Goal: Task Accomplishment & Management: Manage account settings

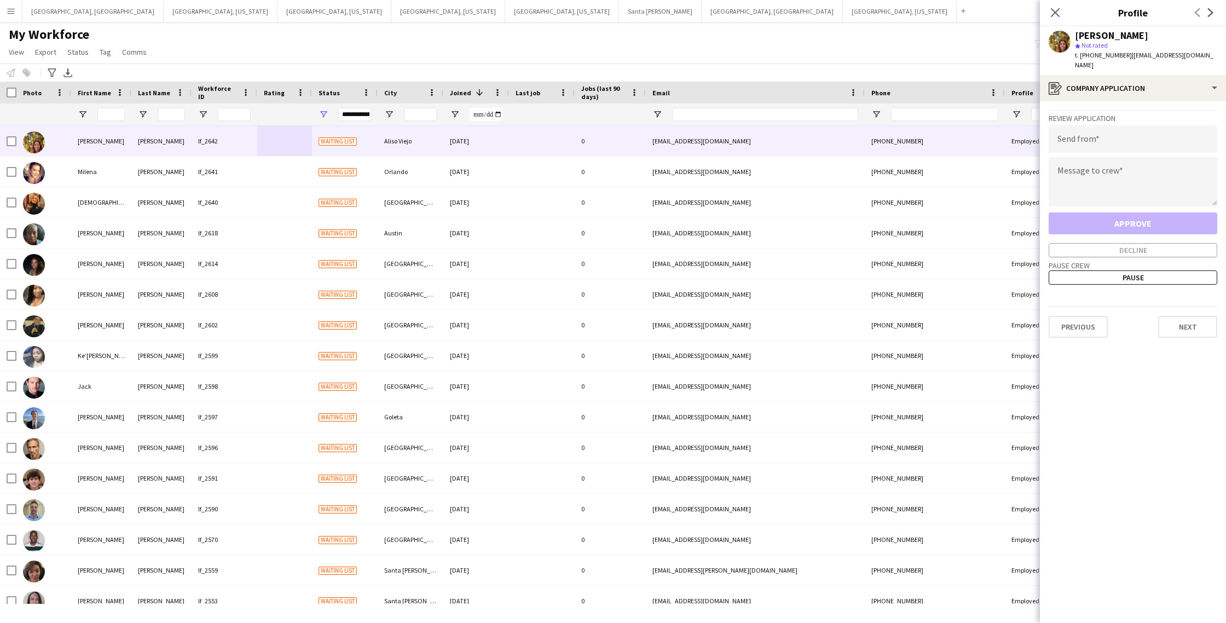
click at [1051, 10] on icon "Close pop-in" at bounding box center [1055, 12] width 9 height 9
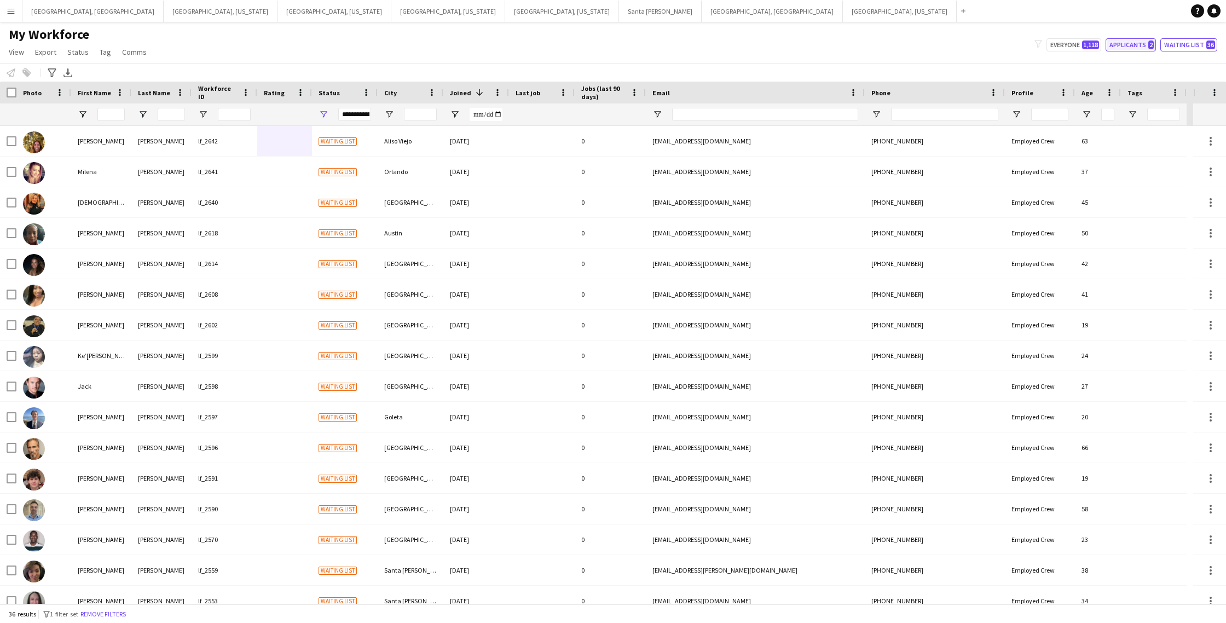
click at [1136, 48] on button "Applicants 2" at bounding box center [1131, 44] width 50 height 13
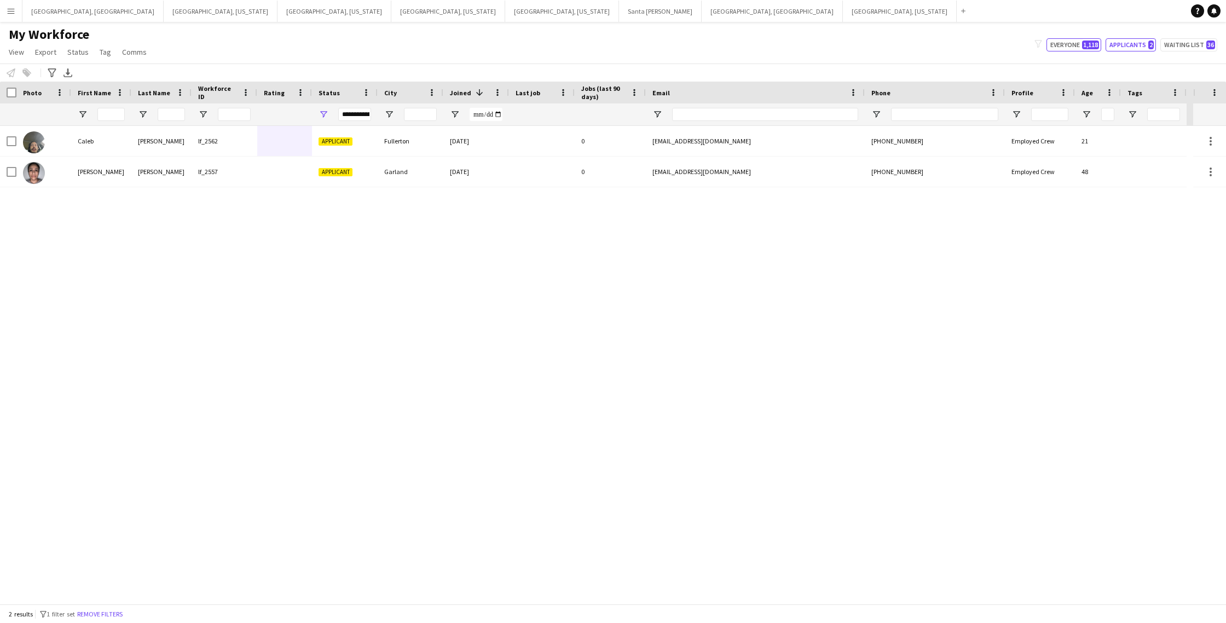
drag, startPoint x: 1059, startPoint y: 43, endPoint x: 1057, endPoint y: 56, distance: 13.7
click at [1058, 43] on button "Everyone 1,118" at bounding box center [1074, 44] width 55 height 13
type input "**********"
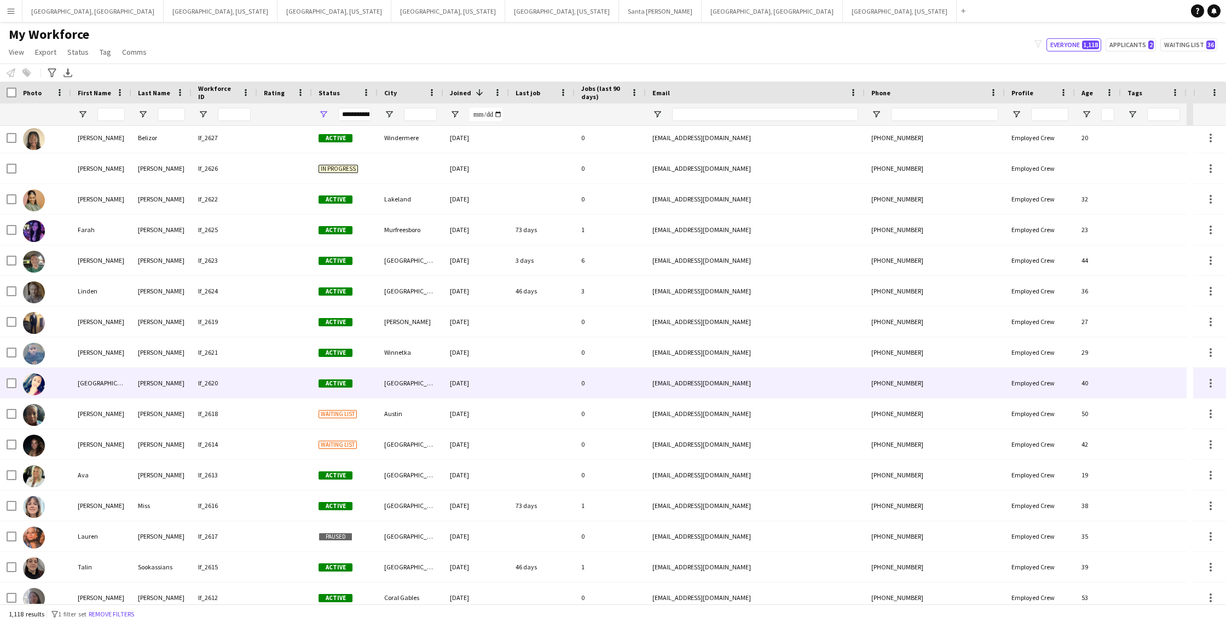
click at [626, 386] on div "0" at bounding box center [610, 383] width 71 height 30
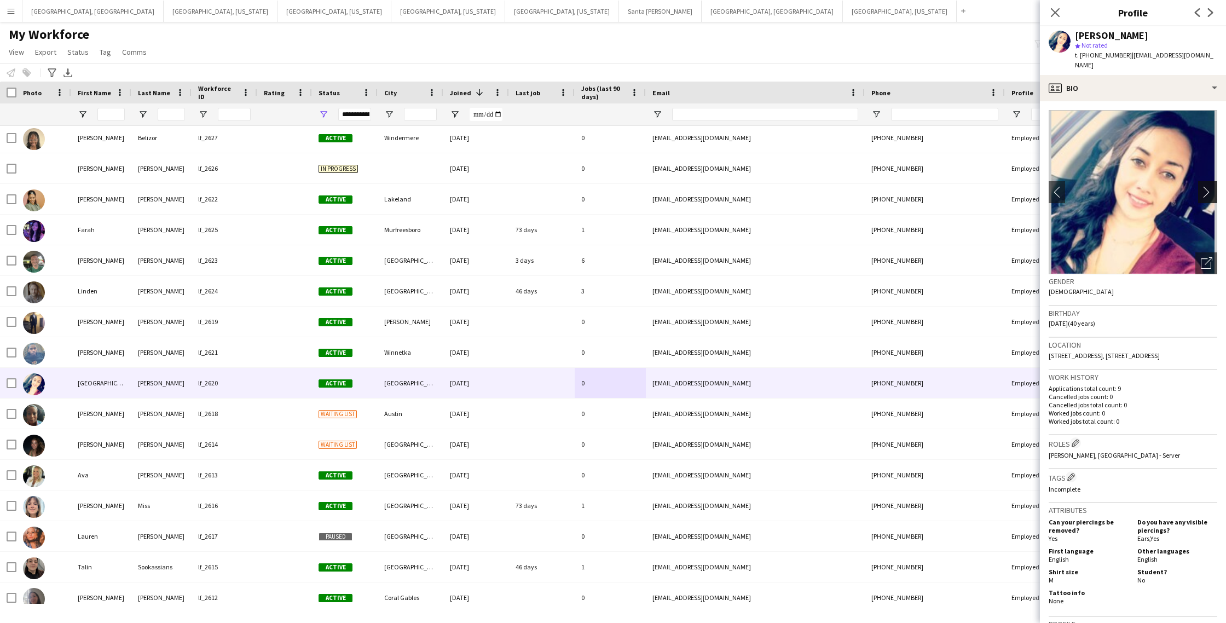
click at [1211, 186] on app-icon "chevron-right" at bounding box center [1209, 191] width 17 height 11
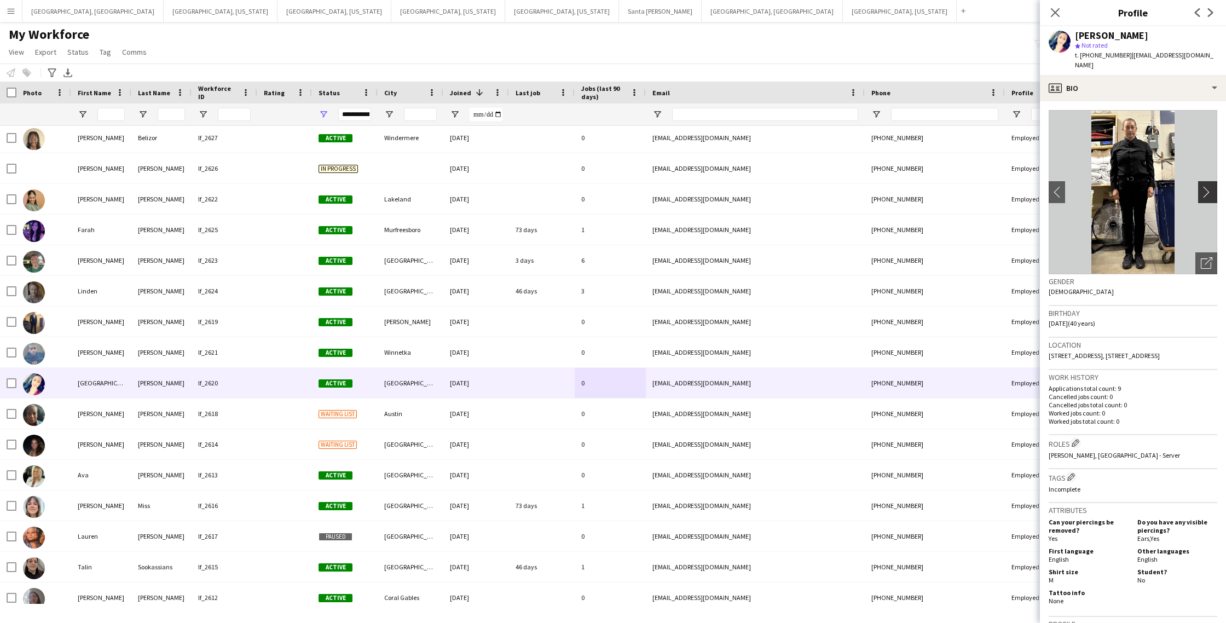
click at [1204, 186] on app-icon "chevron-right" at bounding box center [1209, 191] width 17 height 11
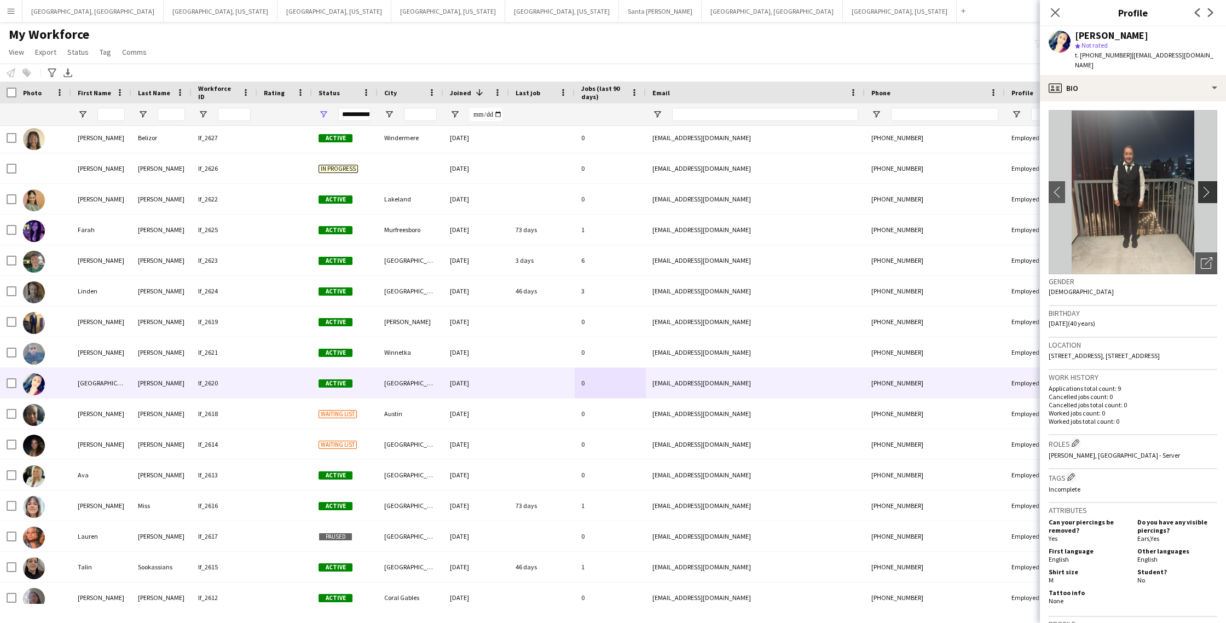
click at [1204, 186] on app-icon "chevron-right" at bounding box center [1209, 191] width 17 height 11
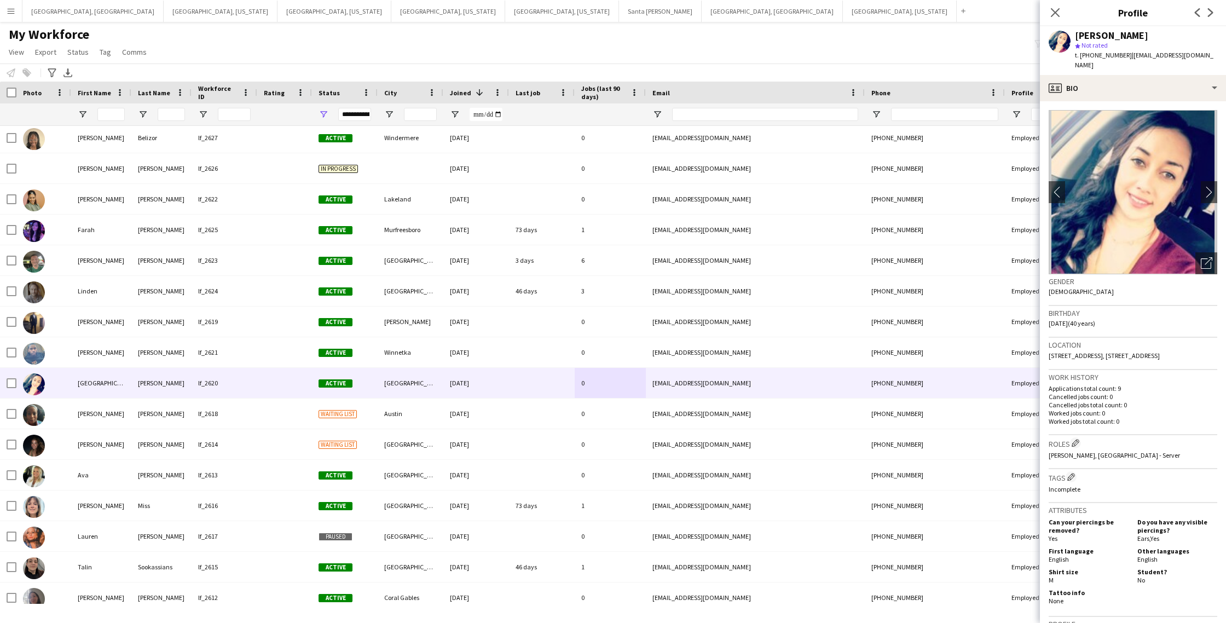
scroll to position [14, 0]
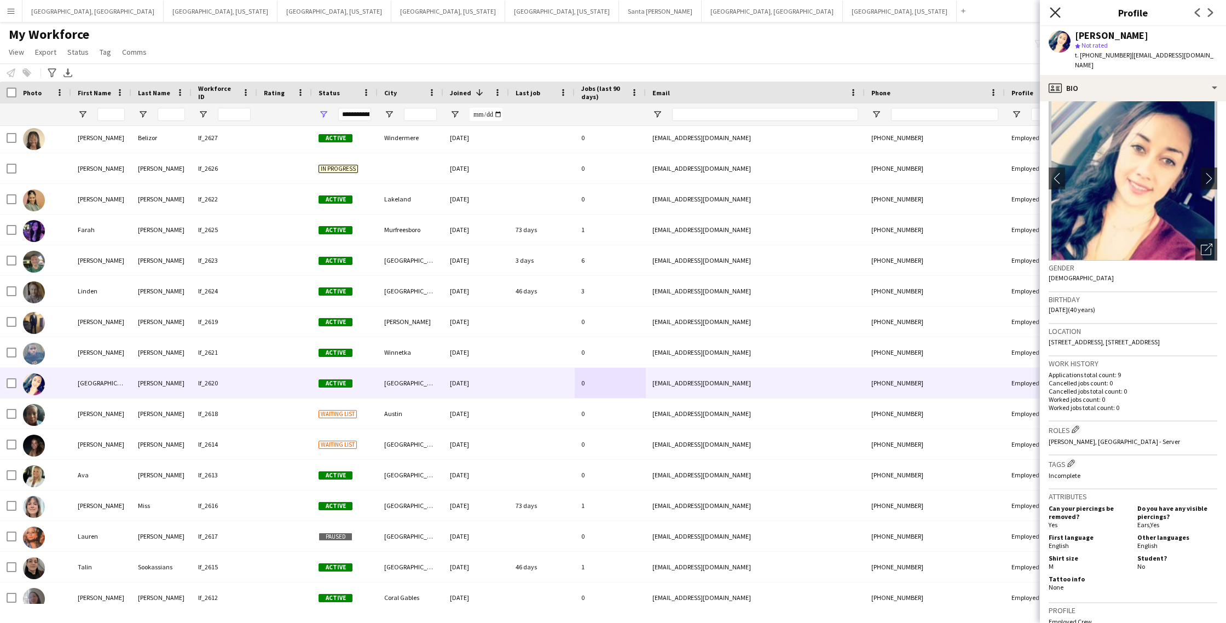
click at [1051, 14] on icon "Close pop-in" at bounding box center [1055, 12] width 10 height 10
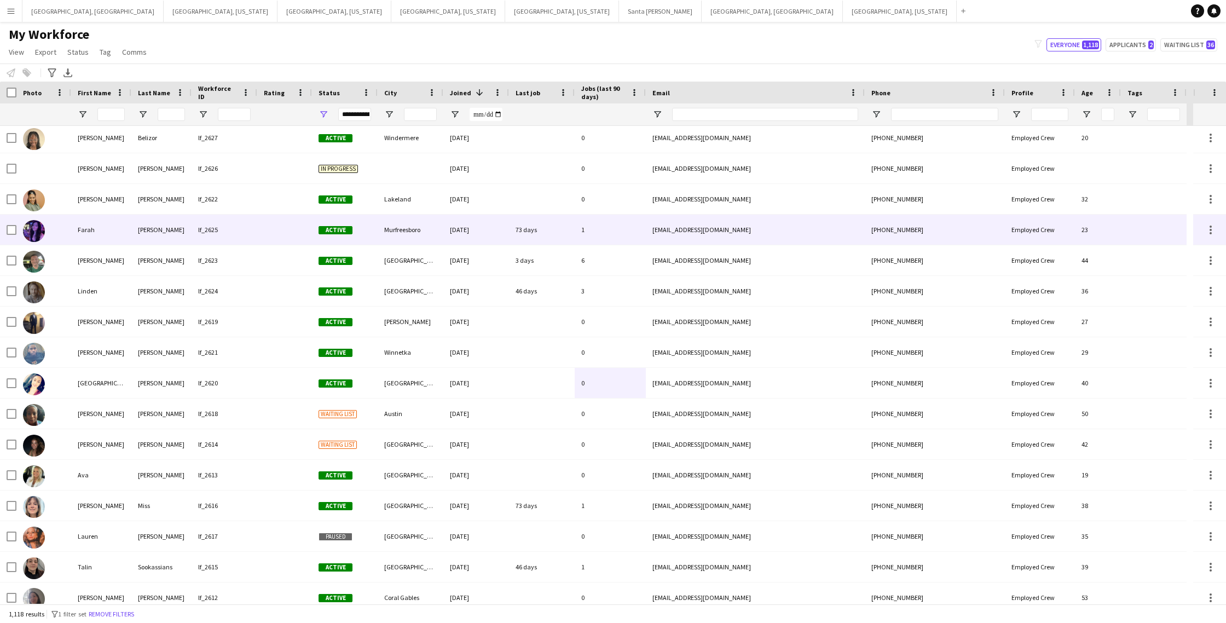
click at [413, 231] on div "Murfreesboro" at bounding box center [411, 230] width 66 height 30
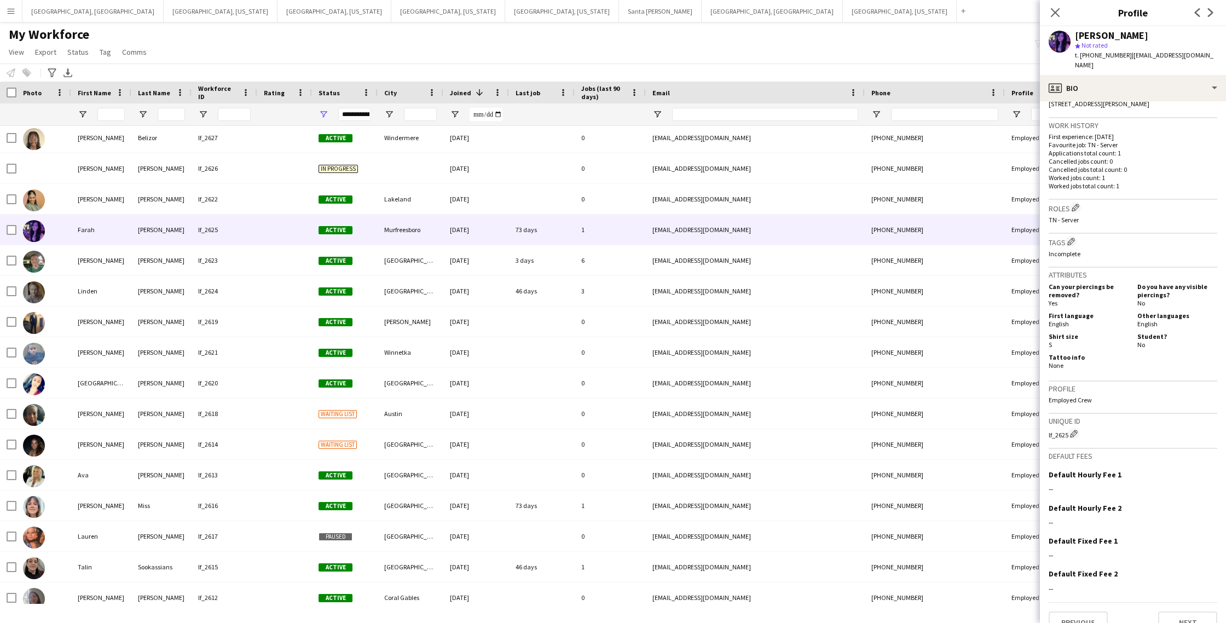
scroll to position [261, 0]
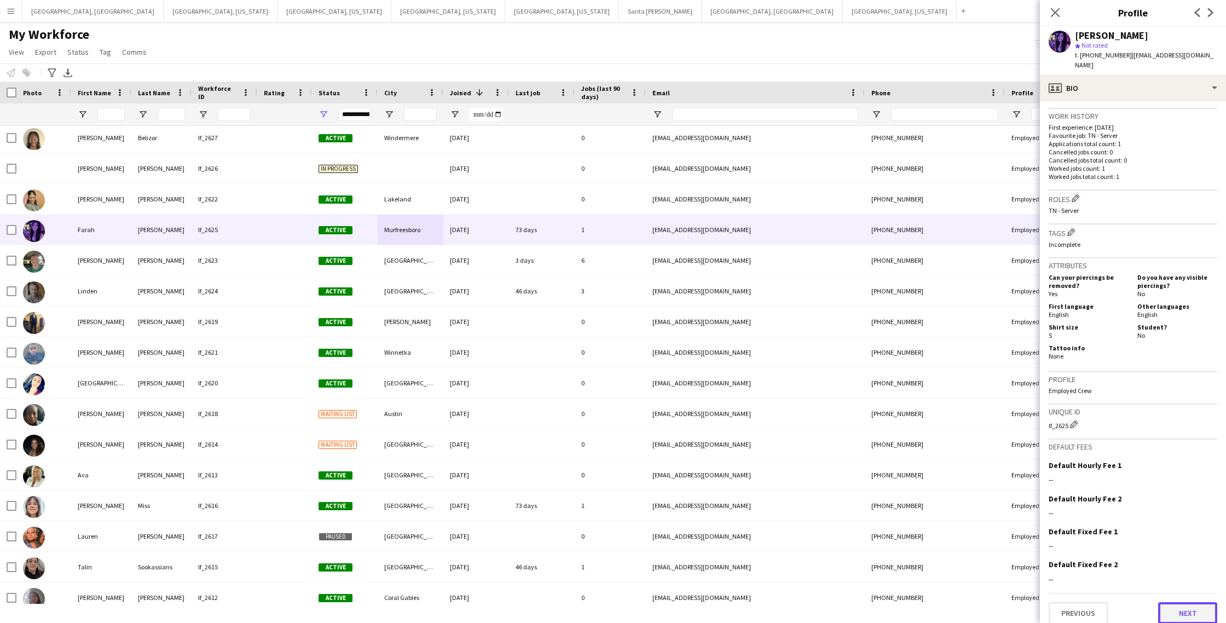
click at [1177, 602] on button "Next" at bounding box center [1187, 613] width 59 height 22
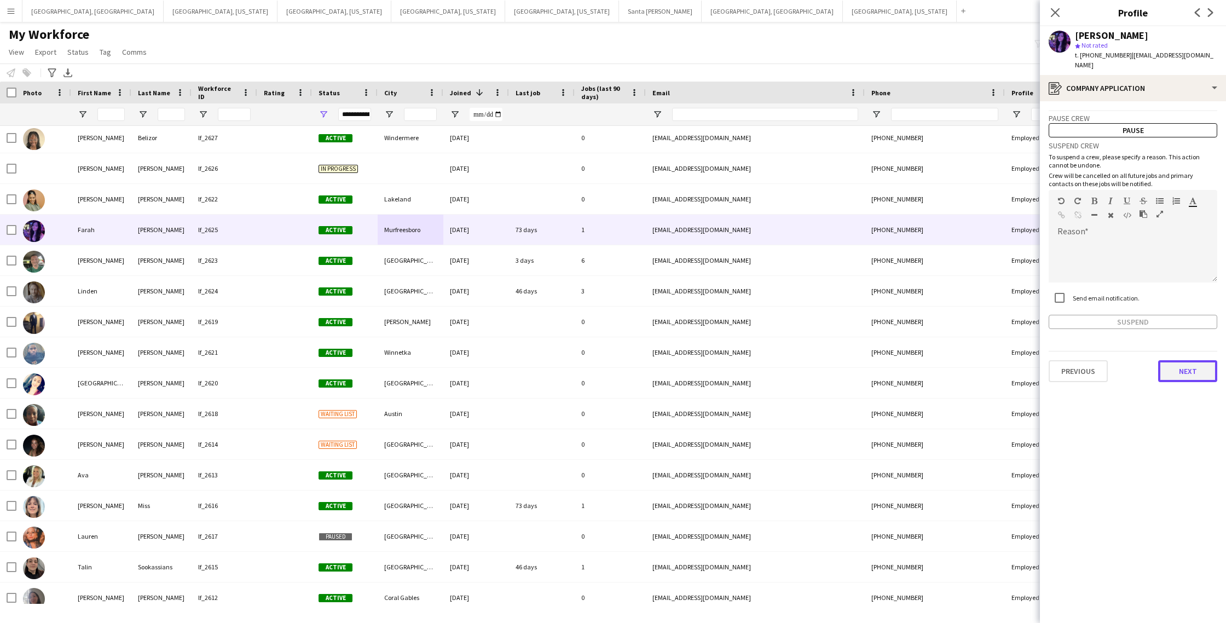
click at [1187, 361] on button "Next" at bounding box center [1187, 371] width 59 height 22
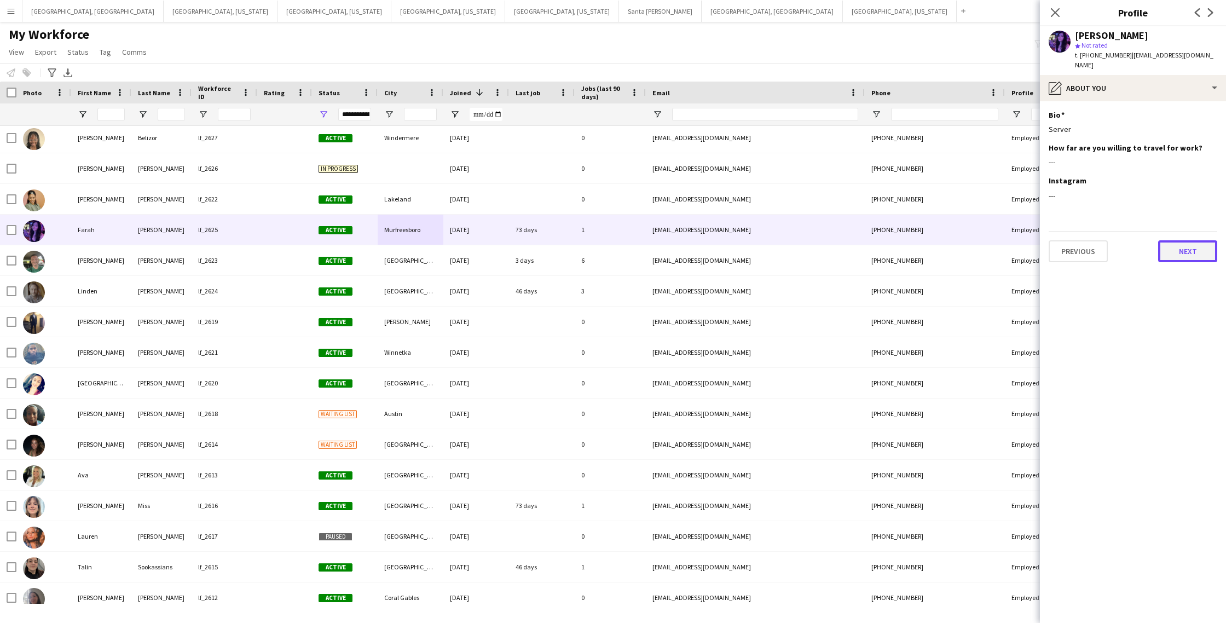
click at [1177, 241] on button "Next" at bounding box center [1187, 251] width 59 height 22
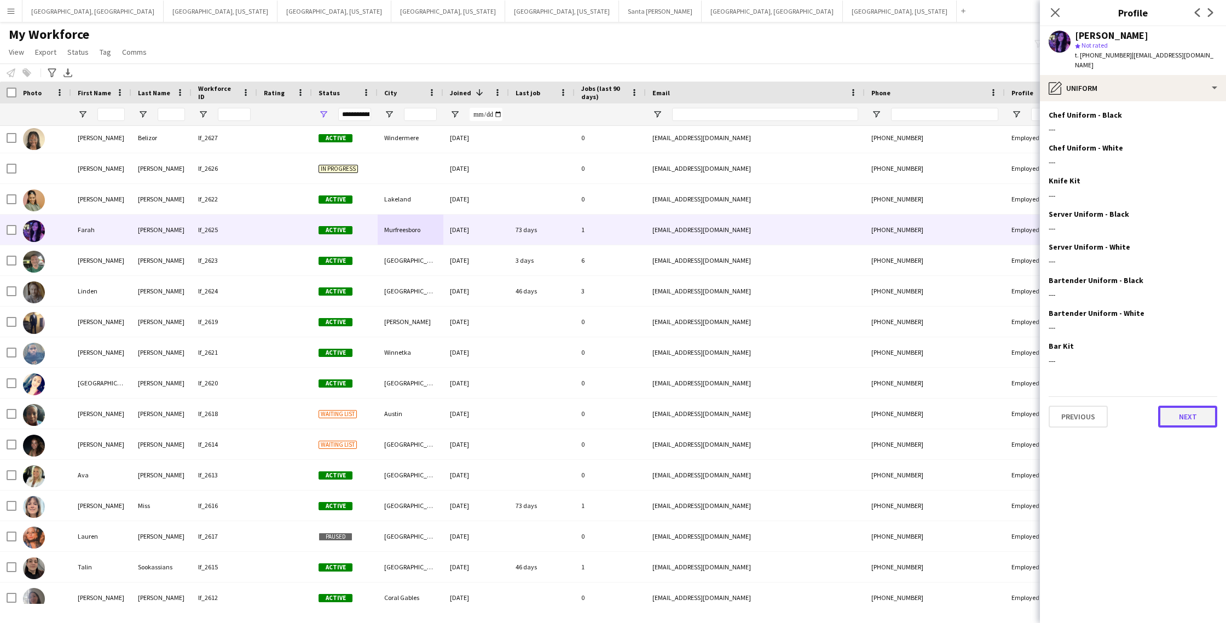
click at [1169, 409] on button "Next" at bounding box center [1187, 417] width 59 height 22
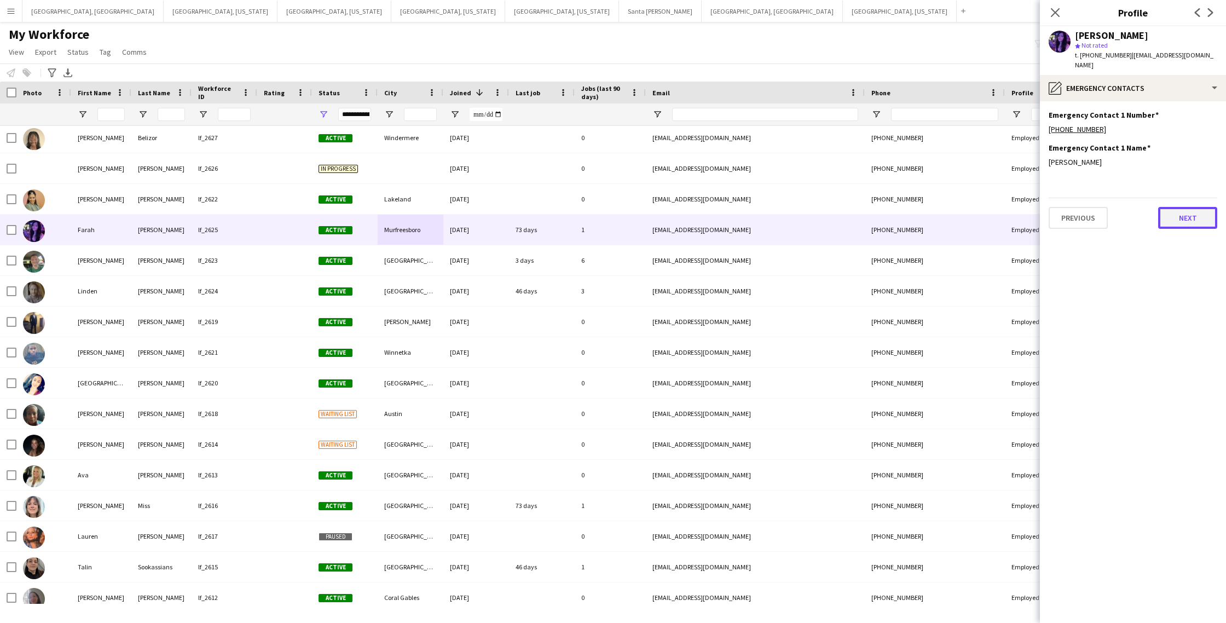
click at [1184, 207] on button "Next" at bounding box center [1187, 218] width 59 height 22
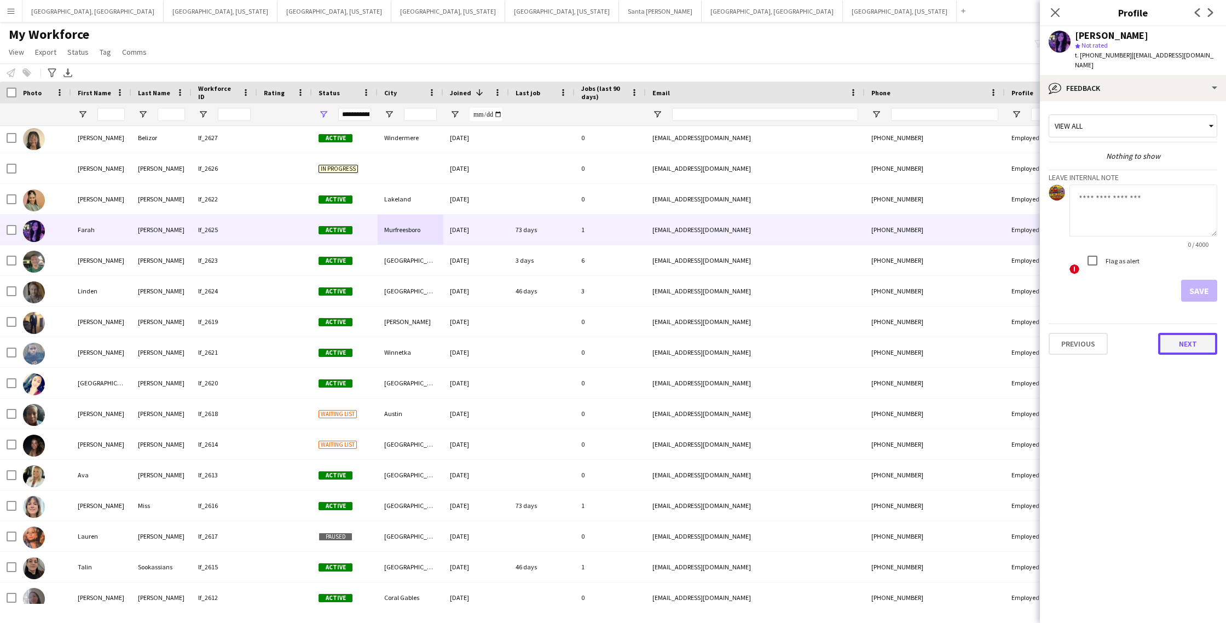
click at [1175, 333] on button "Next" at bounding box center [1187, 344] width 59 height 22
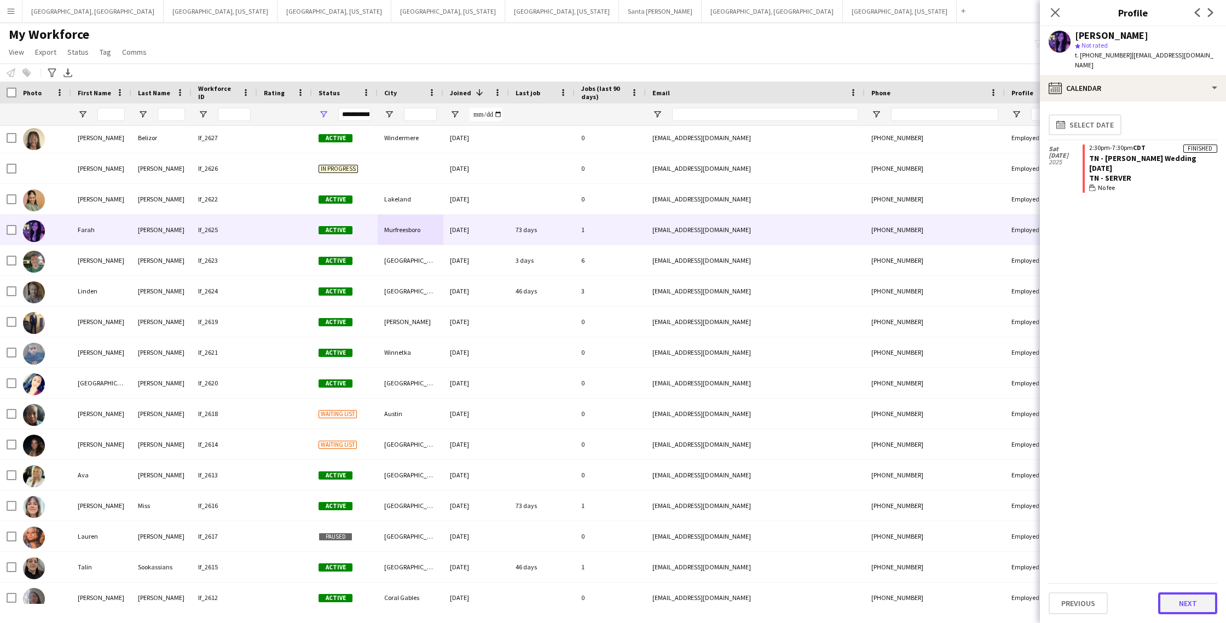
click at [1178, 604] on button "Next" at bounding box center [1187, 603] width 59 height 22
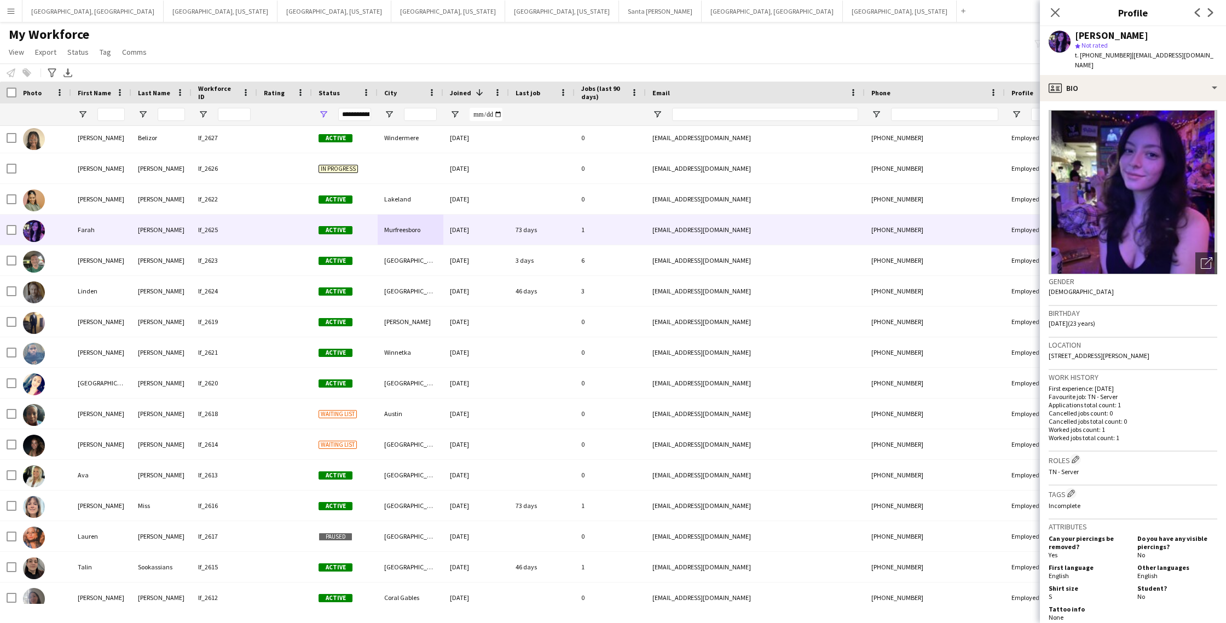
scroll to position [1, 0]
click at [1055, 14] on icon "Close pop-in" at bounding box center [1055, 12] width 10 height 10
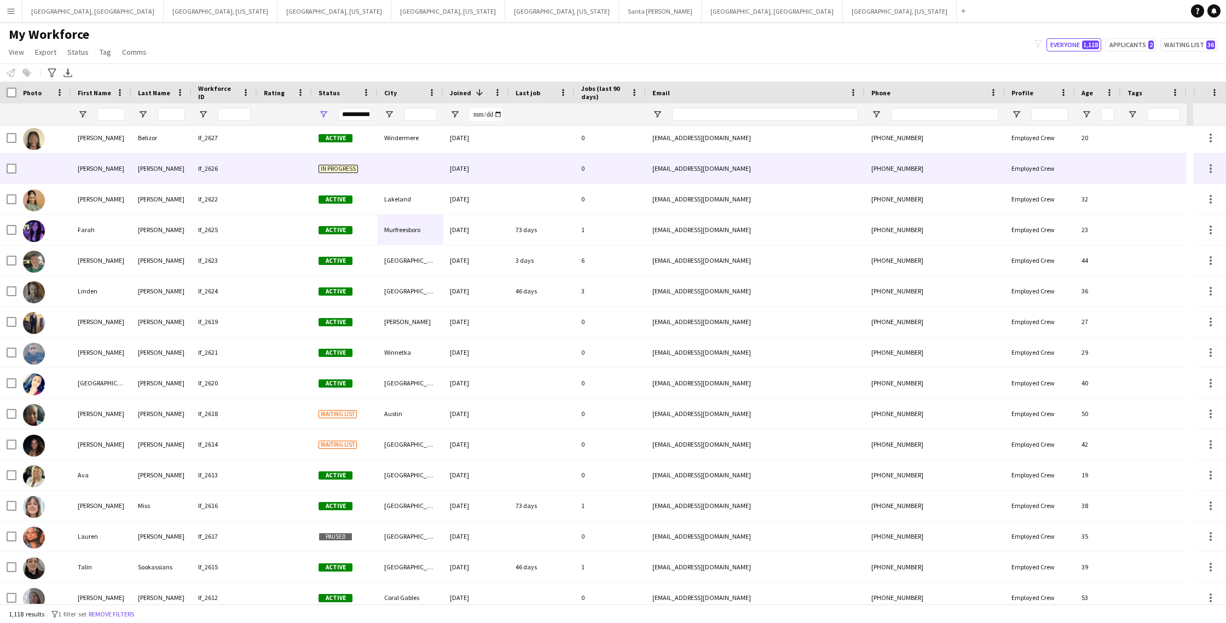
scroll to position [1080, 0]
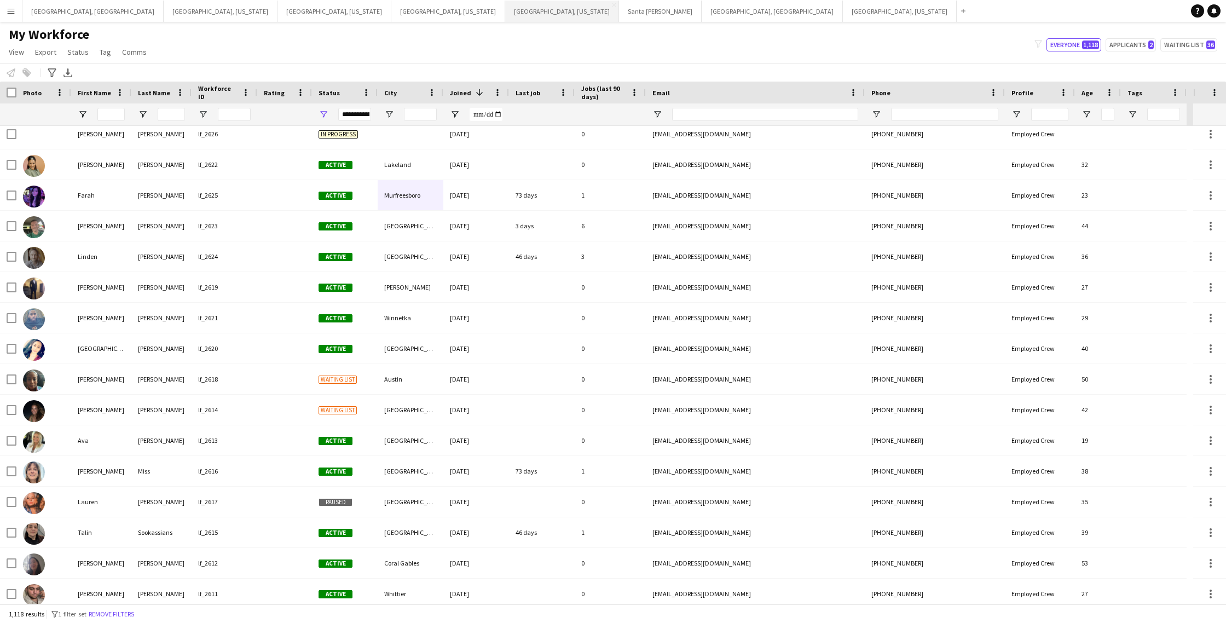
click at [505, 16] on button "[GEOGRAPHIC_DATA], [US_STATE] Close" at bounding box center [562, 11] width 114 height 21
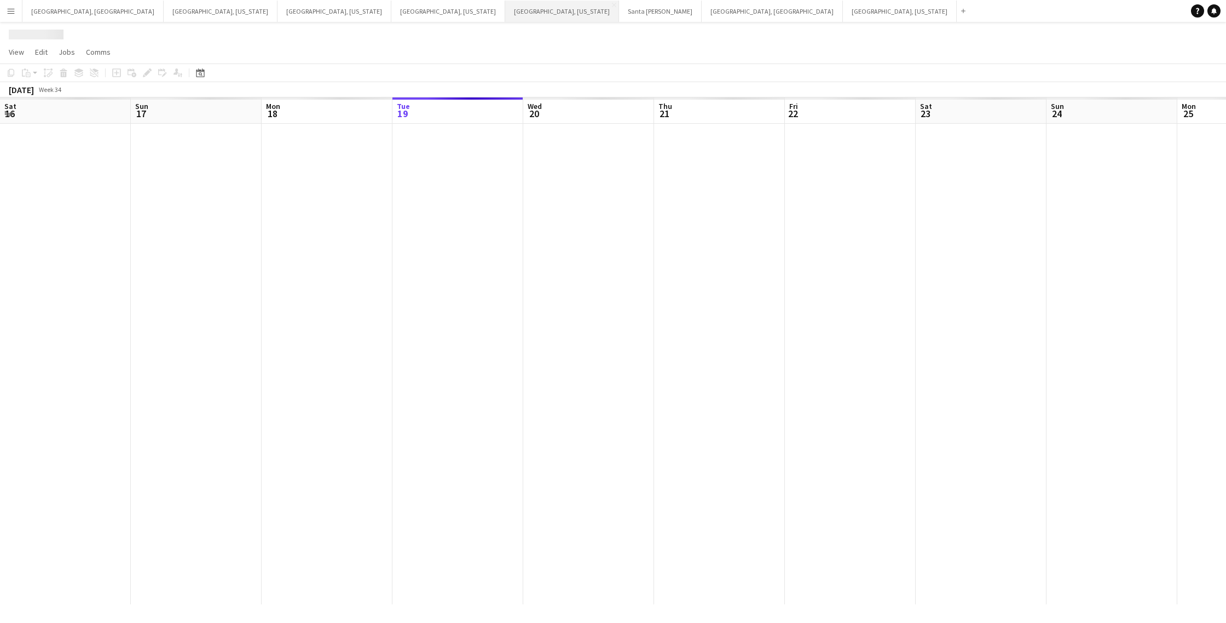
scroll to position [0, 262]
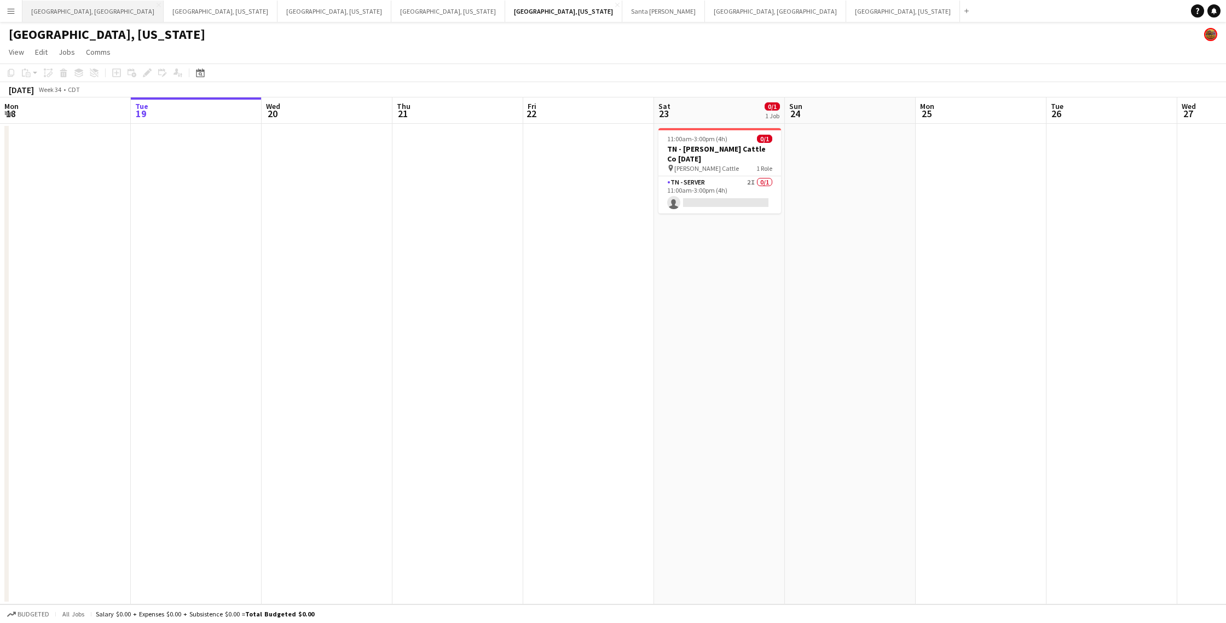
click at [52, 14] on button "[GEOGRAPHIC_DATA], [GEOGRAPHIC_DATA] Close" at bounding box center [92, 11] width 141 height 21
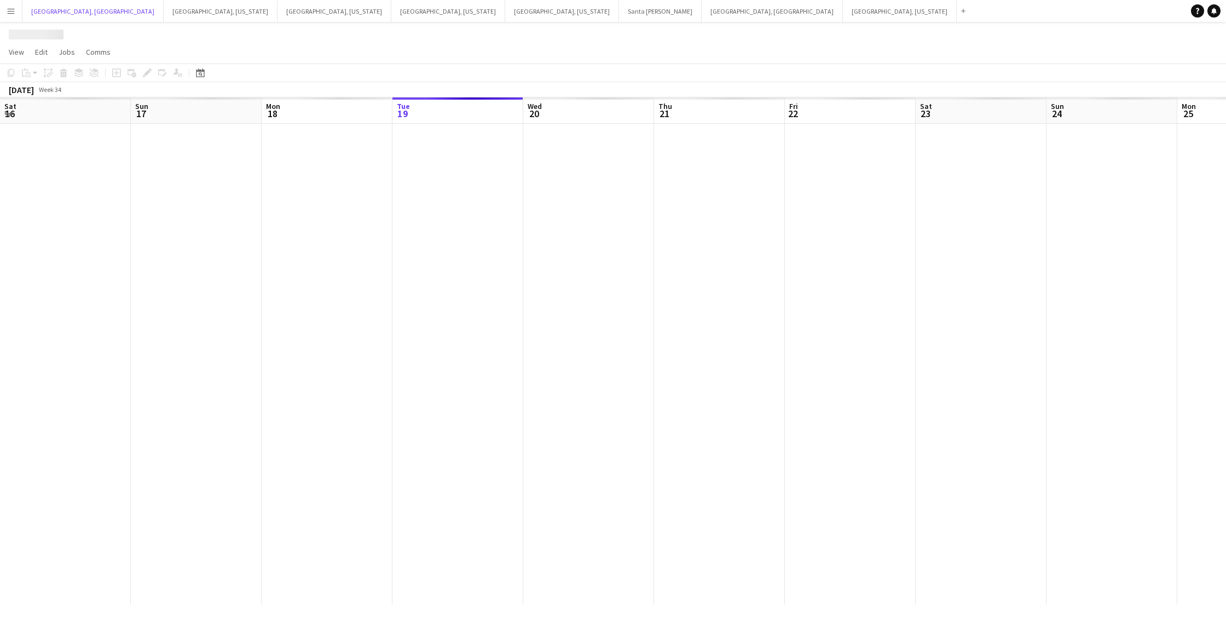
scroll to position [0, 262]
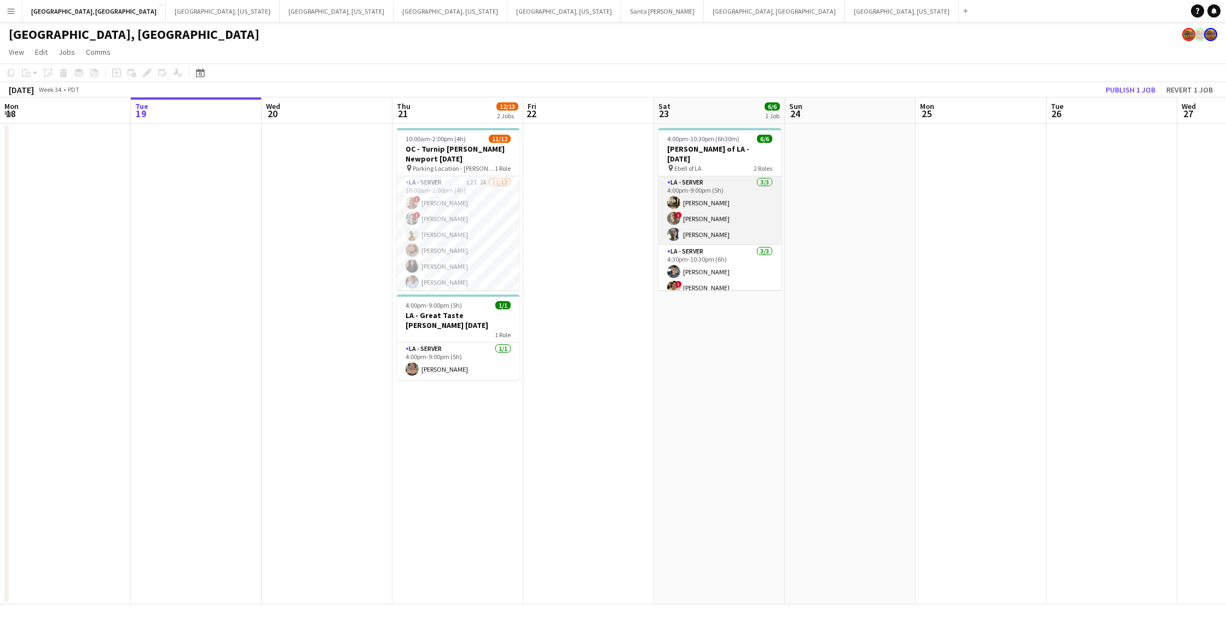
click at [738, 203] on app-card-role "LA - Server [DATE] 4:00pm-9:00pm (5h) [PERSON_NAME] ! [PERSON_NAME] [PERSON_NAM…" at bounding box center [719, 210] width 123 height 69
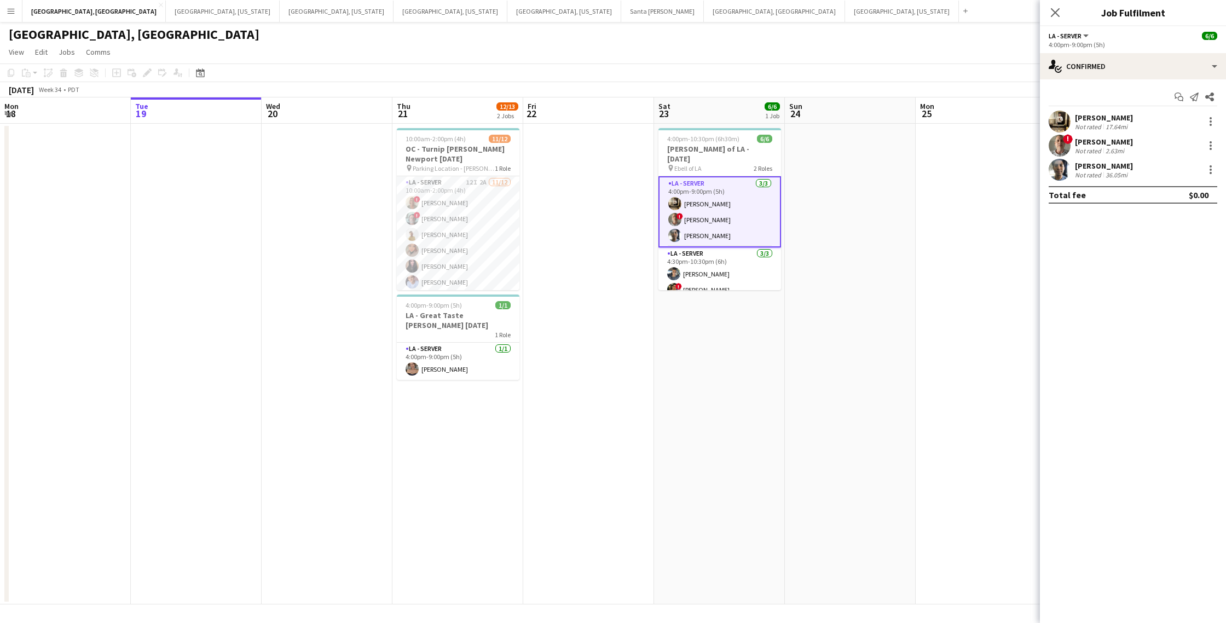
click at [1107, 121] on div "[PERSON_NAME]" at bounding box center [1104, 118] width 58 height 10
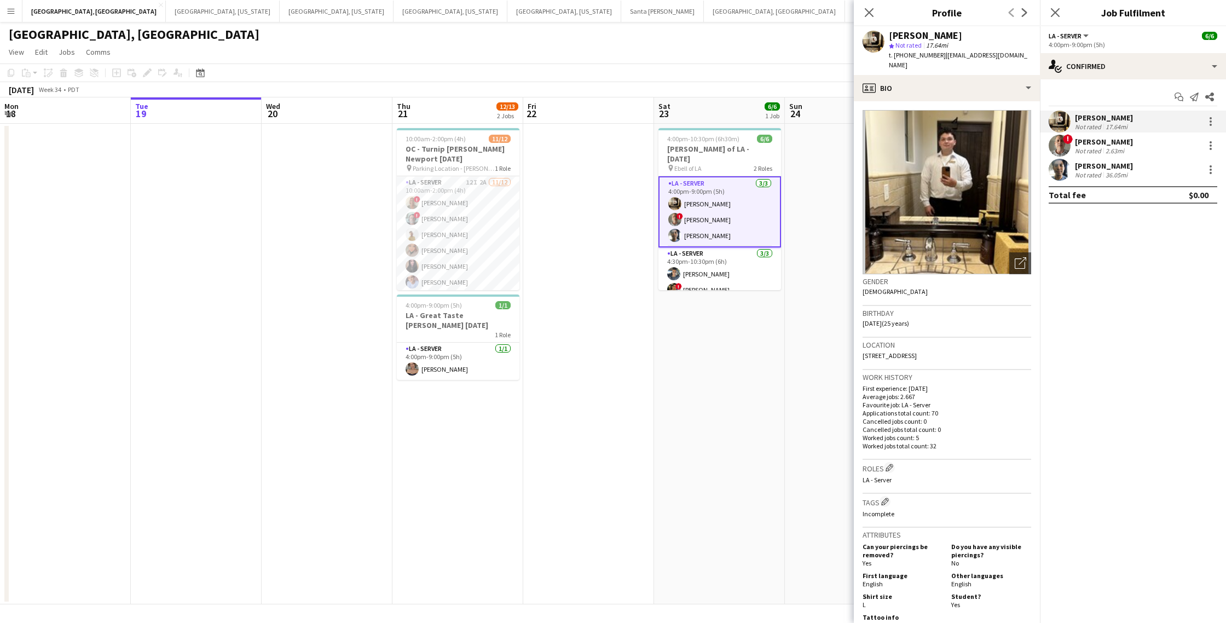
click at [1021, 177] on img at bounding box center [947, 192] width 169 height 164
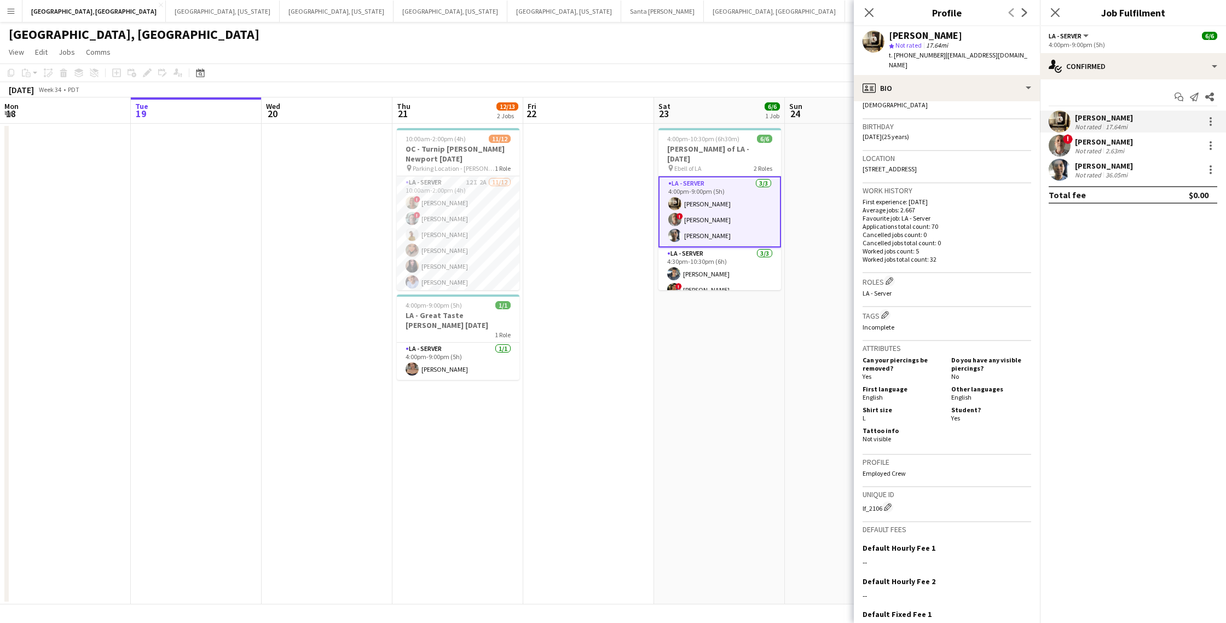
scroll to position [269, 0]
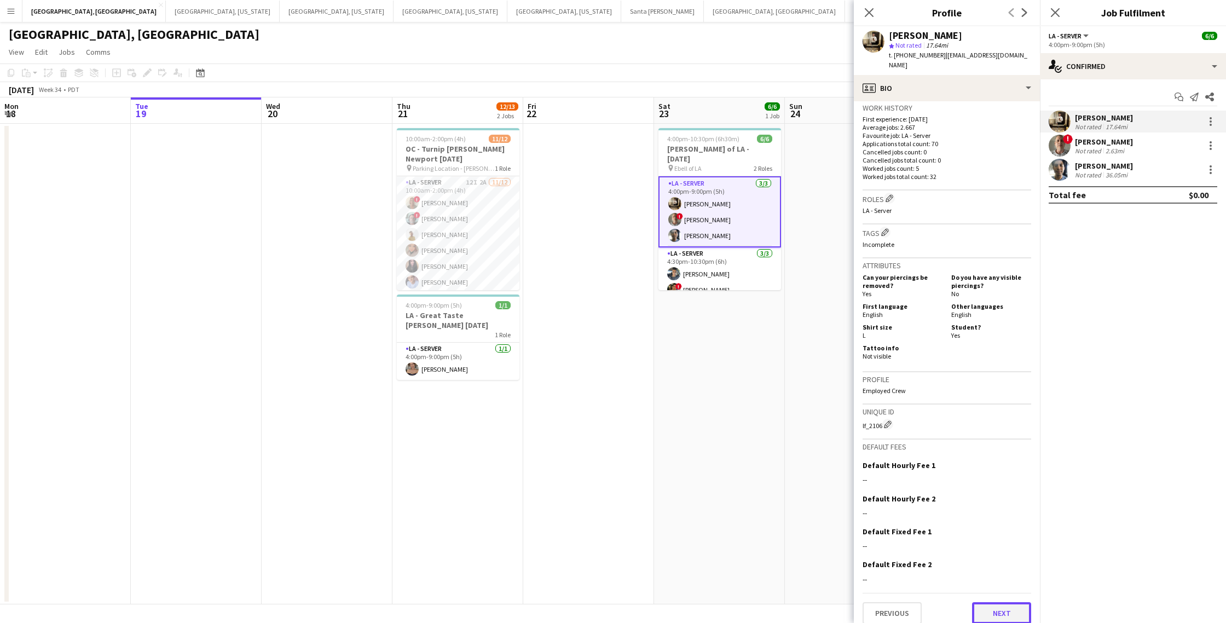
click at [998, 603] on button "Next" at bounding box center [1001, 613] width 59 height 22
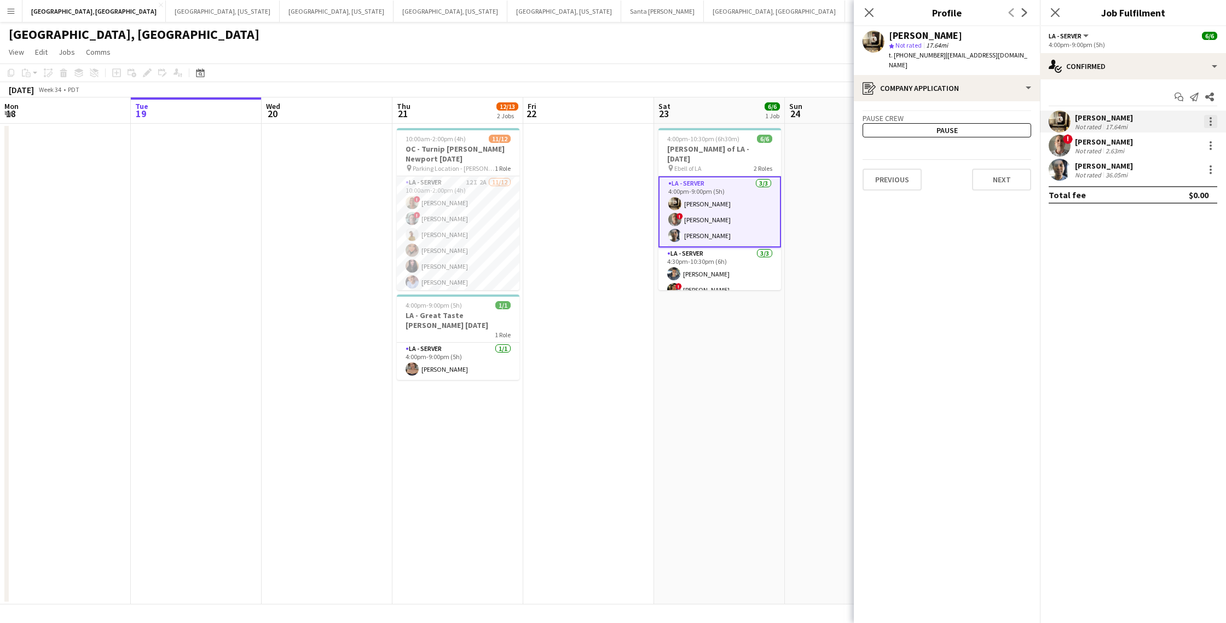
click at [1215, 120] on div at bounding box center [1210, 121] width 13 height 13
click at [870, 14] on div at bounding box center [613, 311] width 1226 height 623
click at [1060, 13] on icon "Close pop-in" at bounding box center [1055, 12] width 10 height 10
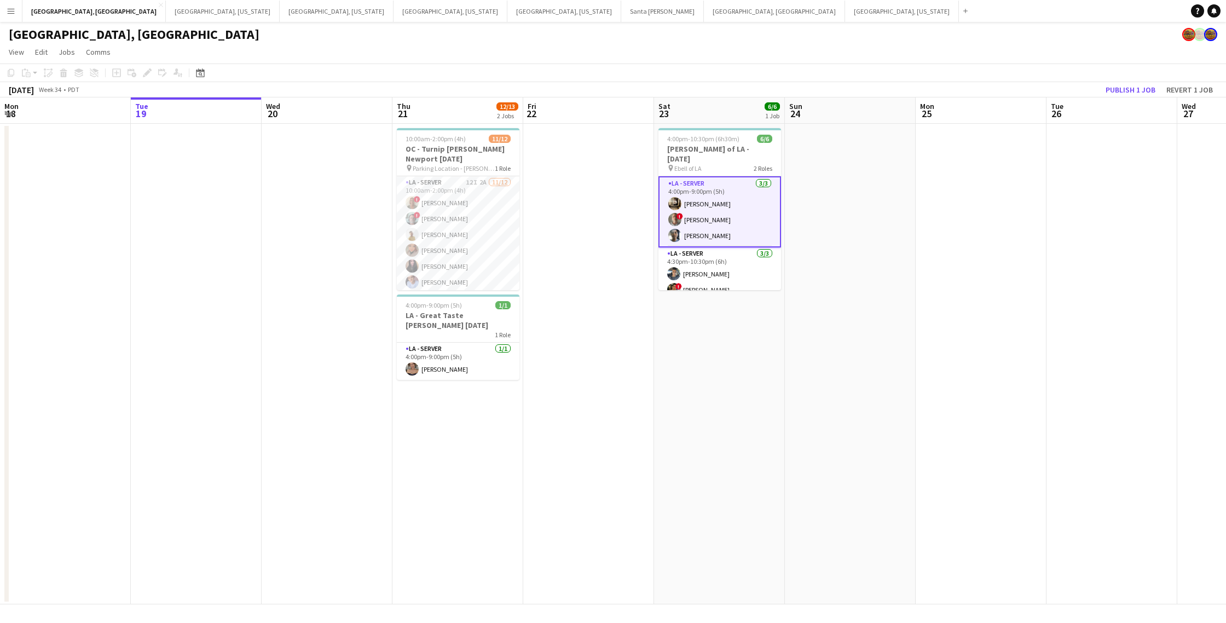
click at [873, 297] on app-date-cell at bounding box center [850, 364] width 131 height 481
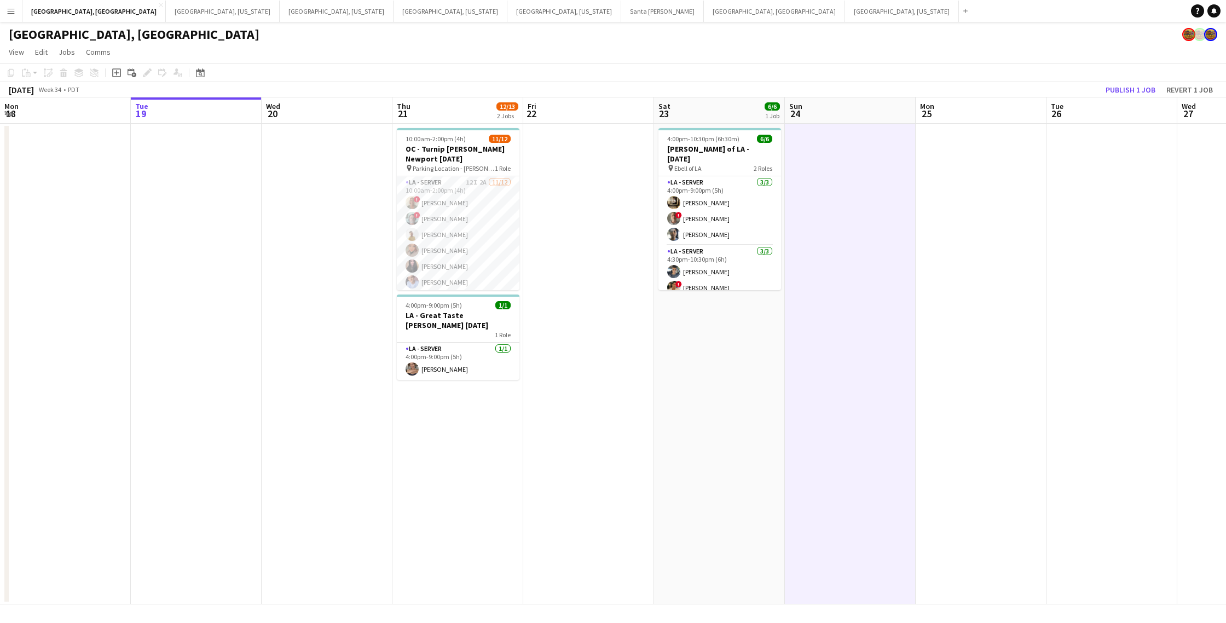
click at [5, 10] on button "Menu" at bounding box center [11, 11] width 22 height 22
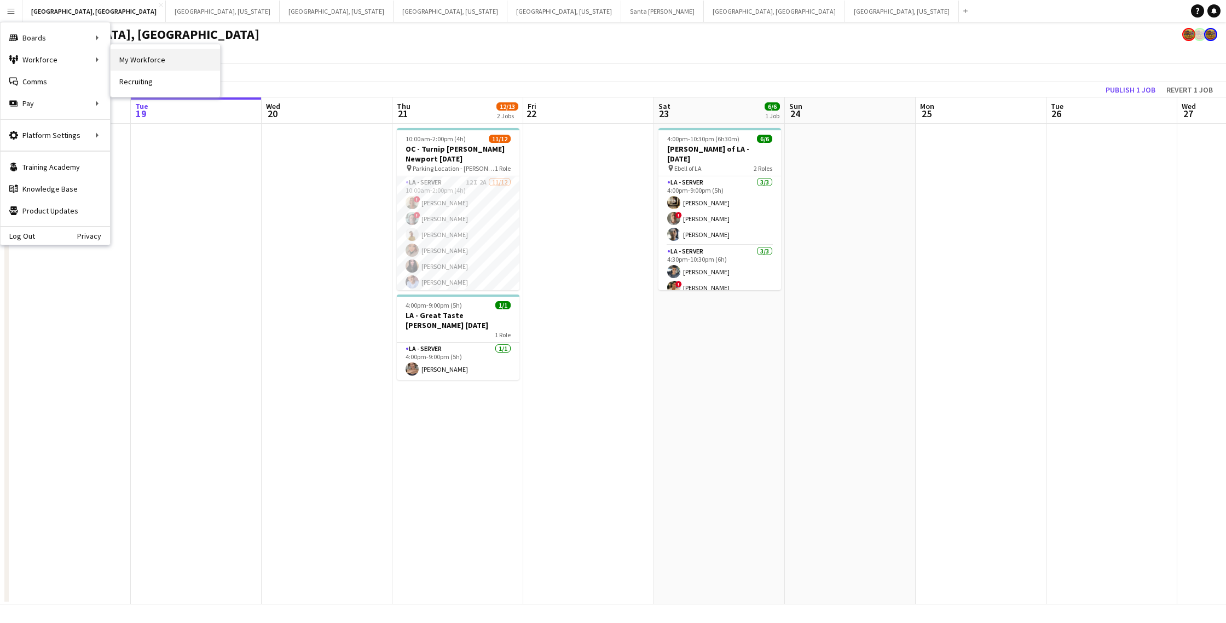
click at [168, 62] on link "My Workforce" at bounding box center [165, 60] width 109 height 22
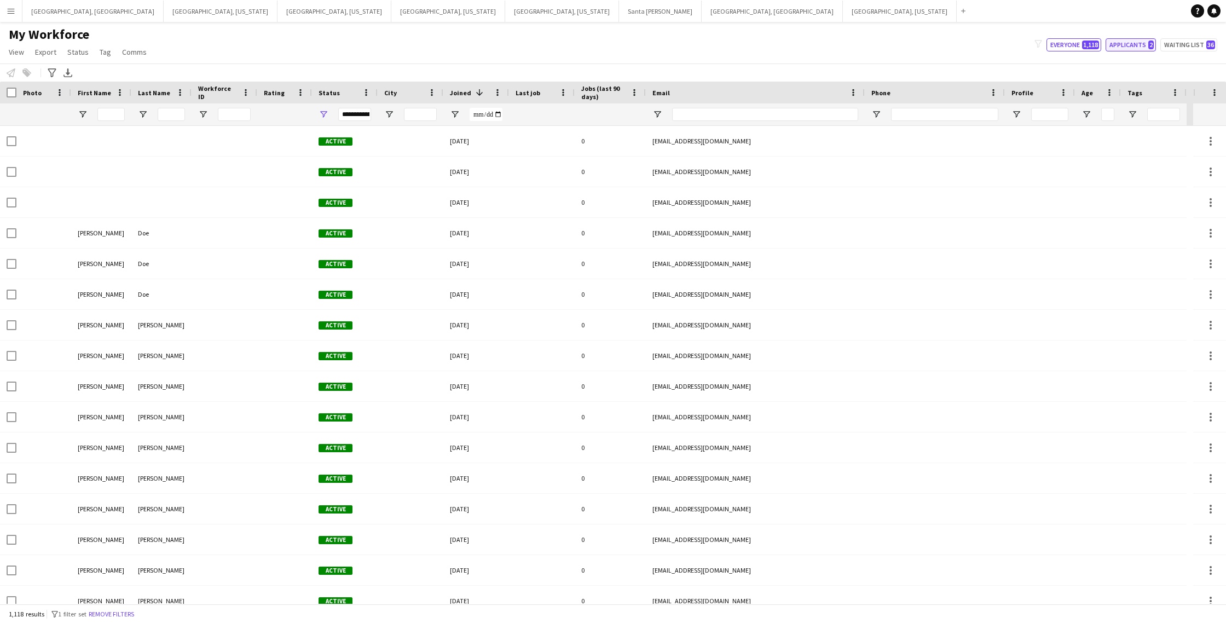
click at [1128, 45] on button "Applicants 2" at bounding box center [1131, 44] width 50 height 13
type input "**********"
